Goal: Find specific page/section: Find specific page/section

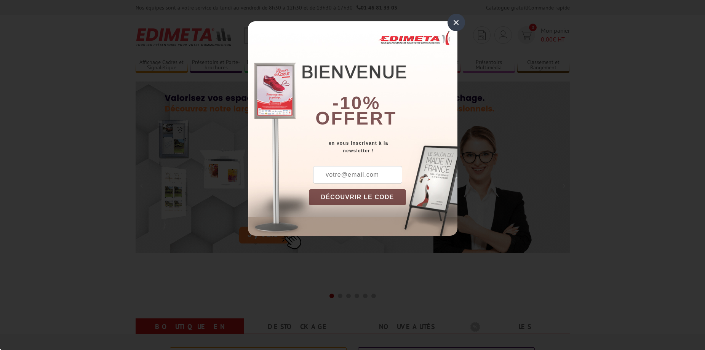
scroll to position [152, 0]
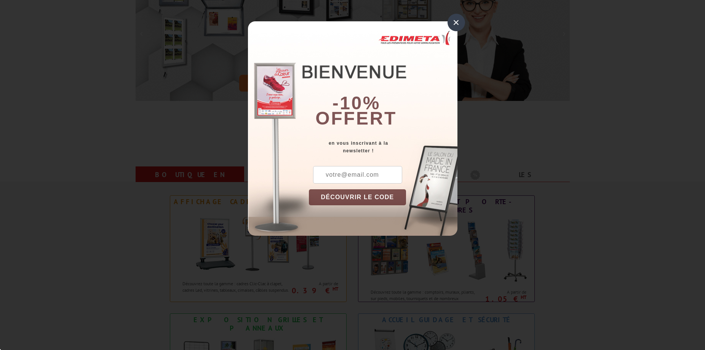
click at [456, 22] on div "×" at bounding box center [457, 23] width 18 height 18
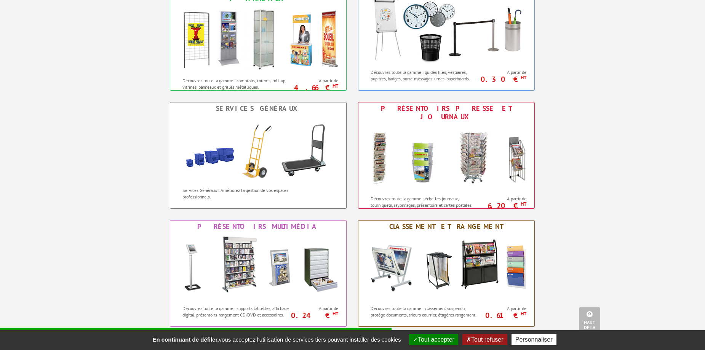
scroll to position [495, 0]
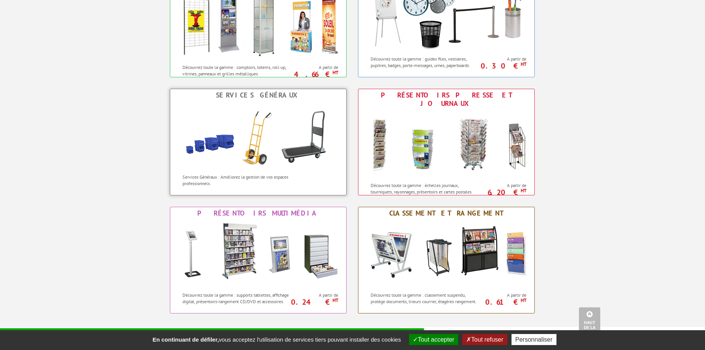
click at [275, 142] on img at bounding box center [259, 135] width 168 height 69
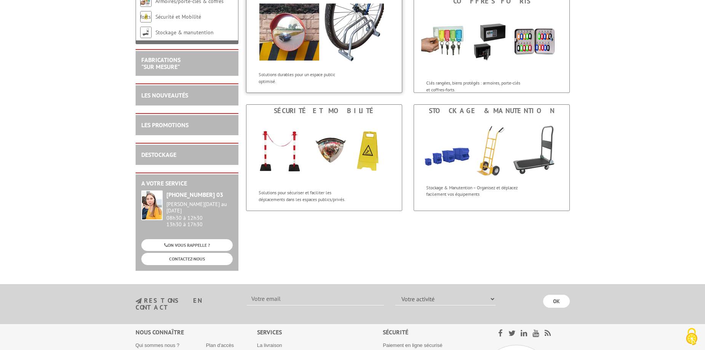
scroll to position [152, 0]
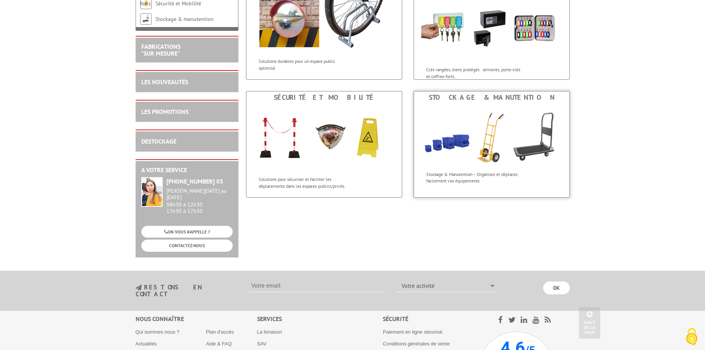
click at [515, 167] on img at bounding box center [491, 136] width 155 height 64
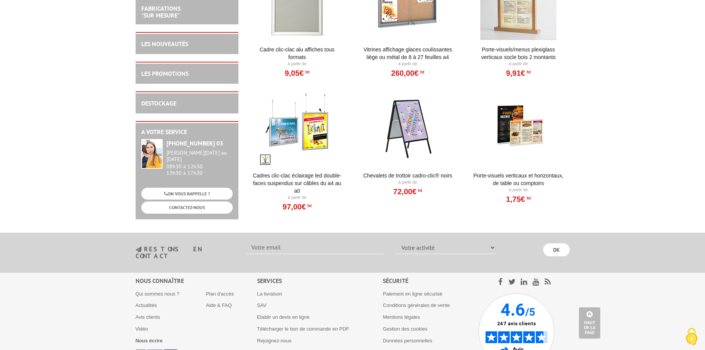
scroll to position [430, 0]
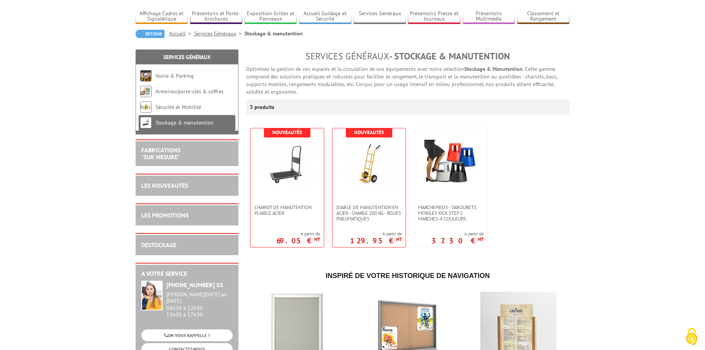
scroll to position [0, 0]
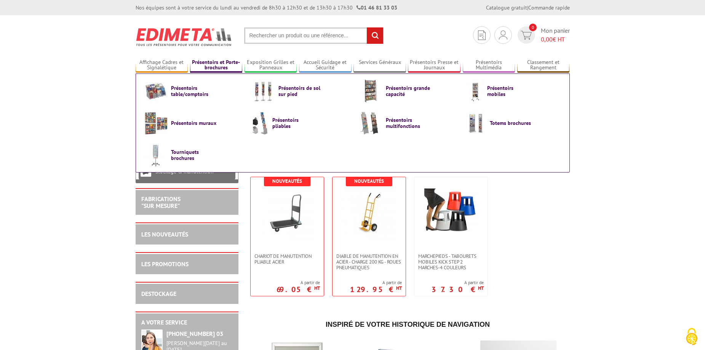
click at [228, 67] on link "Présentoirs et Porte-brochures" at bounding box center [216, 65] width 53 height 13
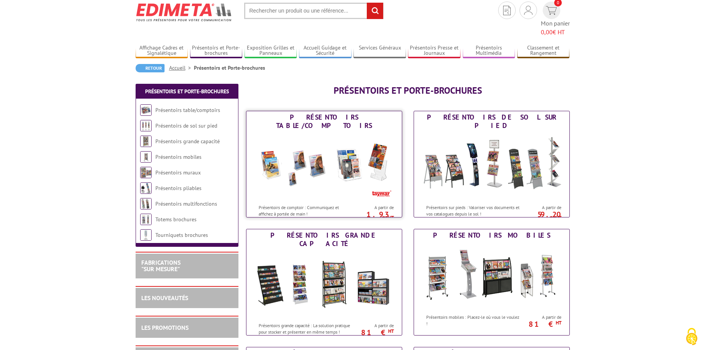
scroll to position [38, 0]
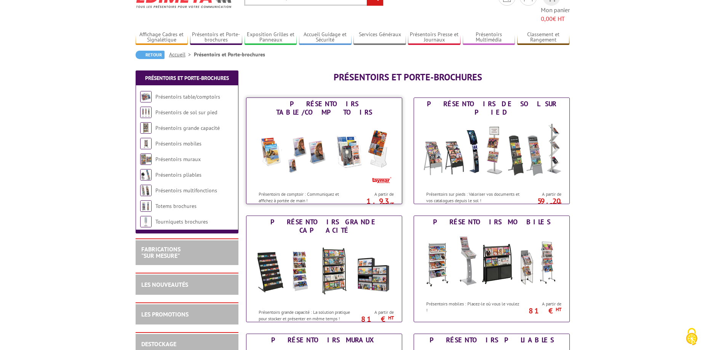
click at [313, 136] on img at bounding box center [324, 153] width 141 height 69
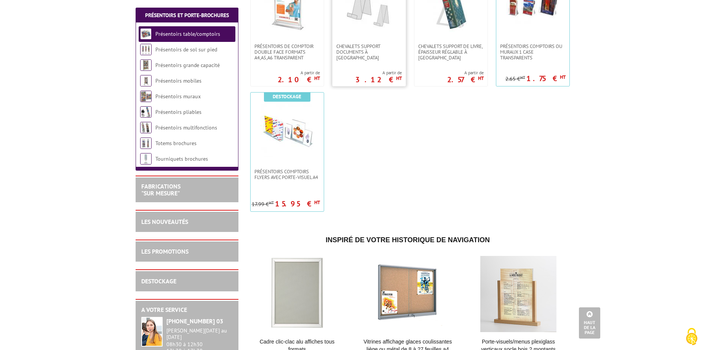
scroll to position [191, 0]
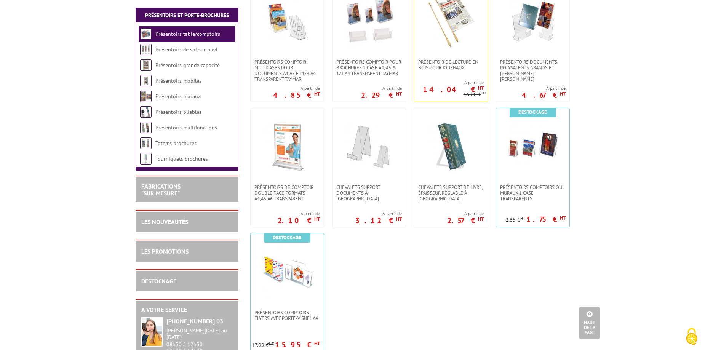
click at [627, 124] on body "Nos équipes sont à votre service du lundi au vendredi de 8h30 à 12h30 et de 13h…" at bounding box center [352, 325] width 705 height 1032
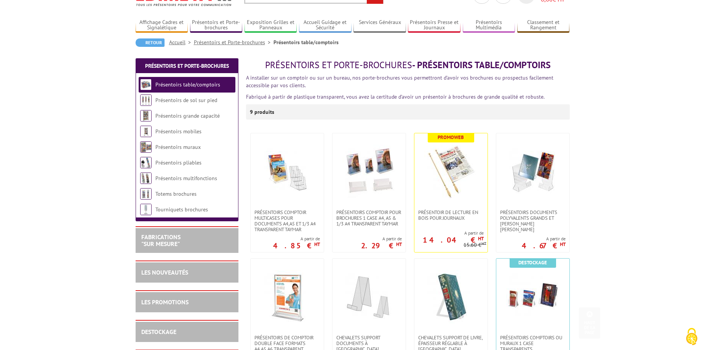
scroll to position [0, 0]
